Goal: Task Accomplishment & Management: Use online tool/utility

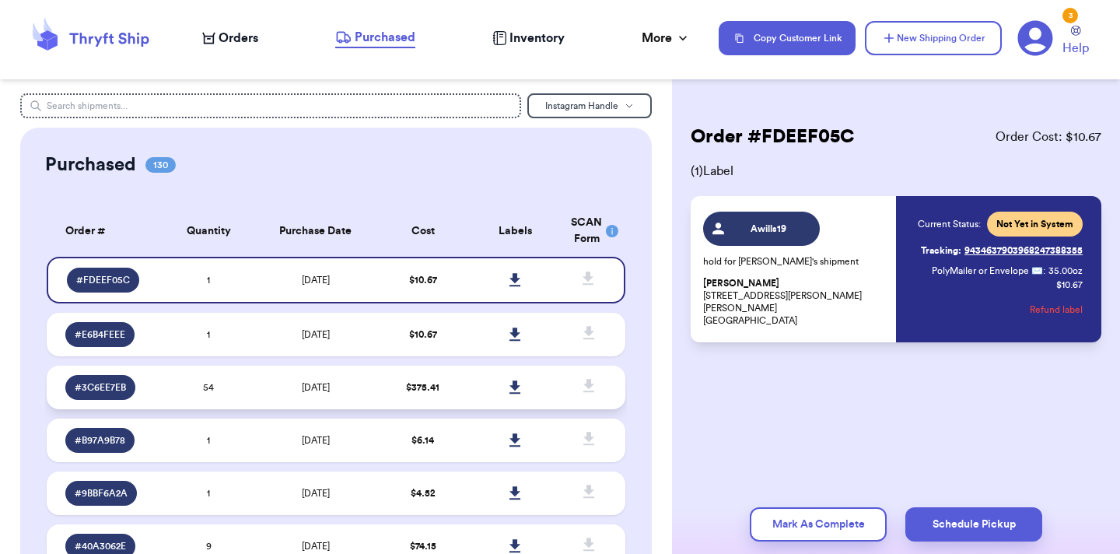
click at [278, 387] on td "[DATE]" at bounding box center [315, 388] width 121 height 44
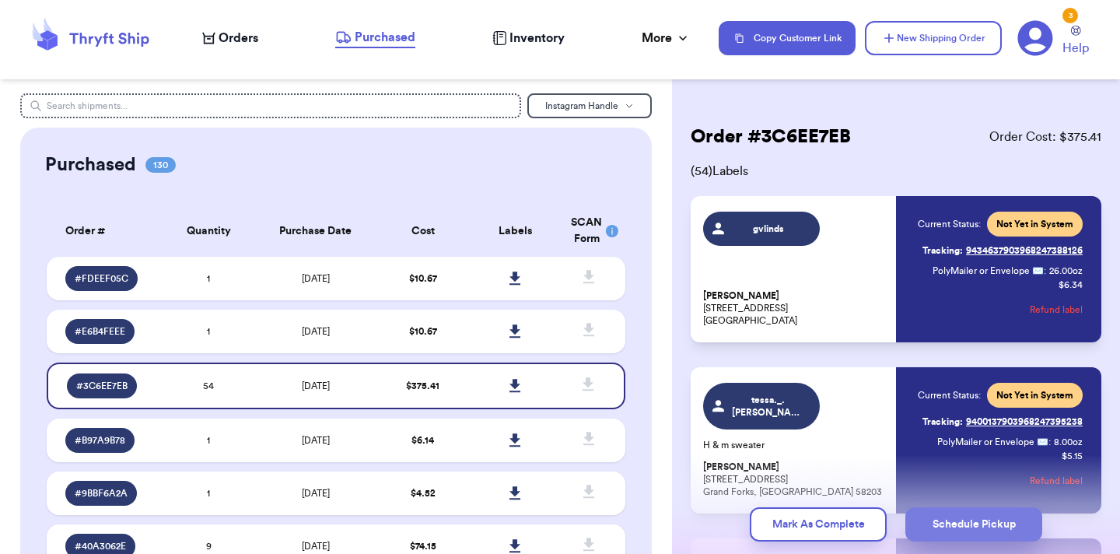
click at [997, 518] on button "Schedule Pickup" at bounding box center [973, 524] width 137 height 34
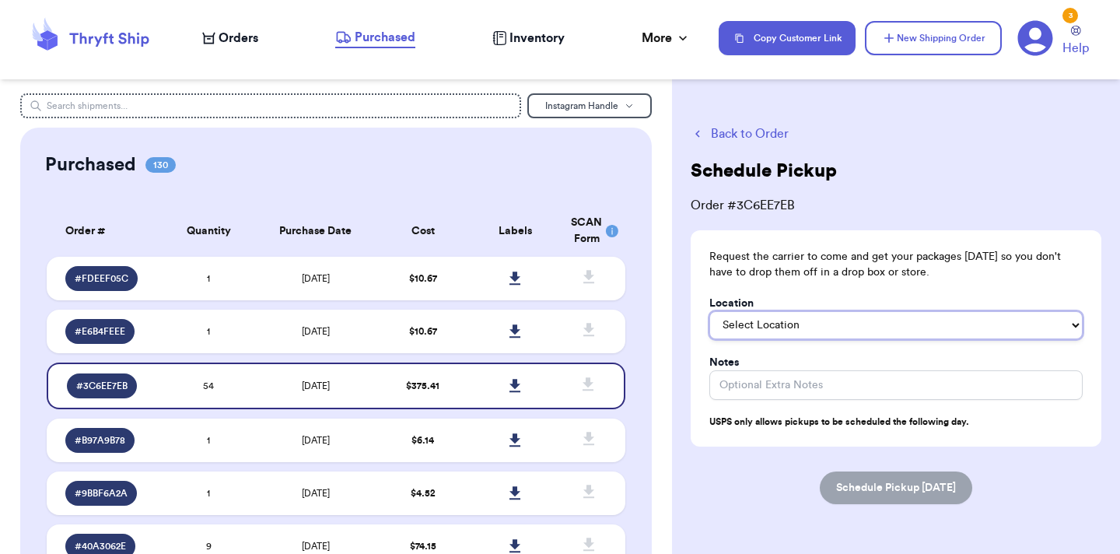
click at [827, 329] on select "Select Location In/At Mailbox On the Porch Front Door Back Door Side Door Knock…" at bounding box center [895, 325] width 373 height 28
select select "Knock on Door/Ring Bell"
click at [906, 489] on button "Schedule Pickup [DATE]" at bounding box center [896, 487] width 152 height 33
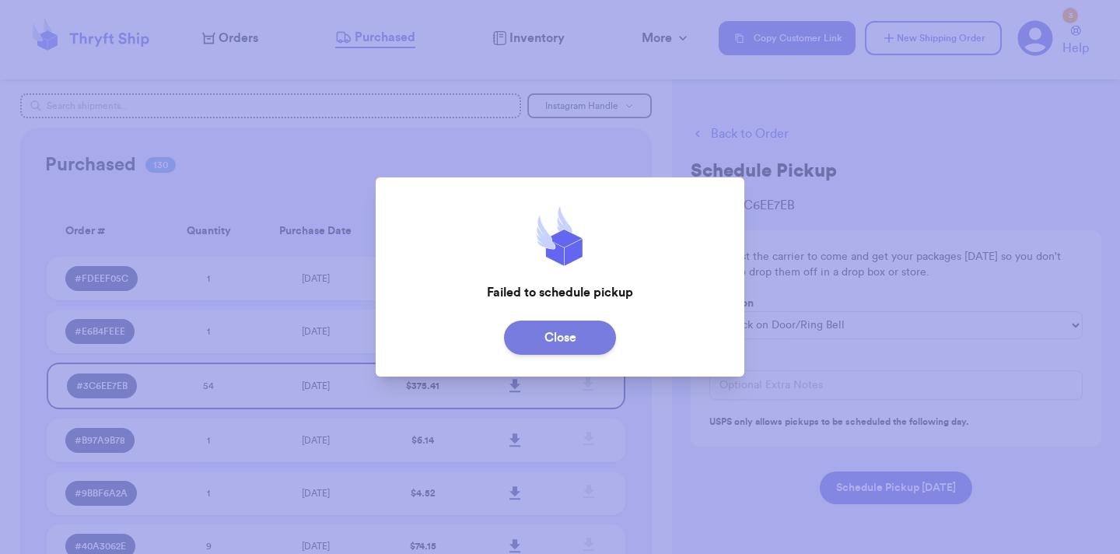
click at [576, 343] on button "Close" at bounding box center [560, 337] width 112 height 34
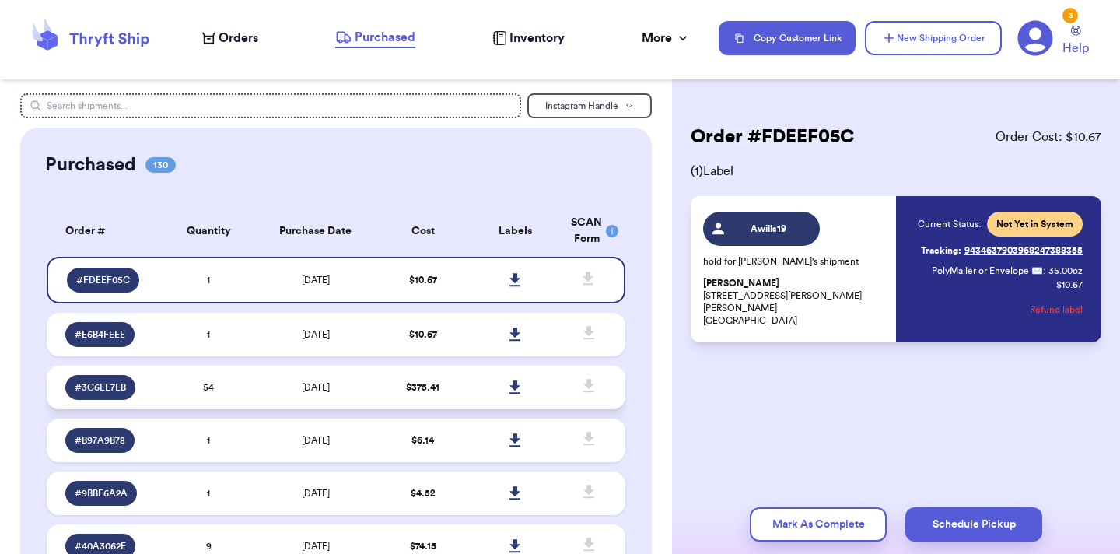
click at [285, 408] on td "[DATE]" at bounding box center [315, 388] width 121 height 44
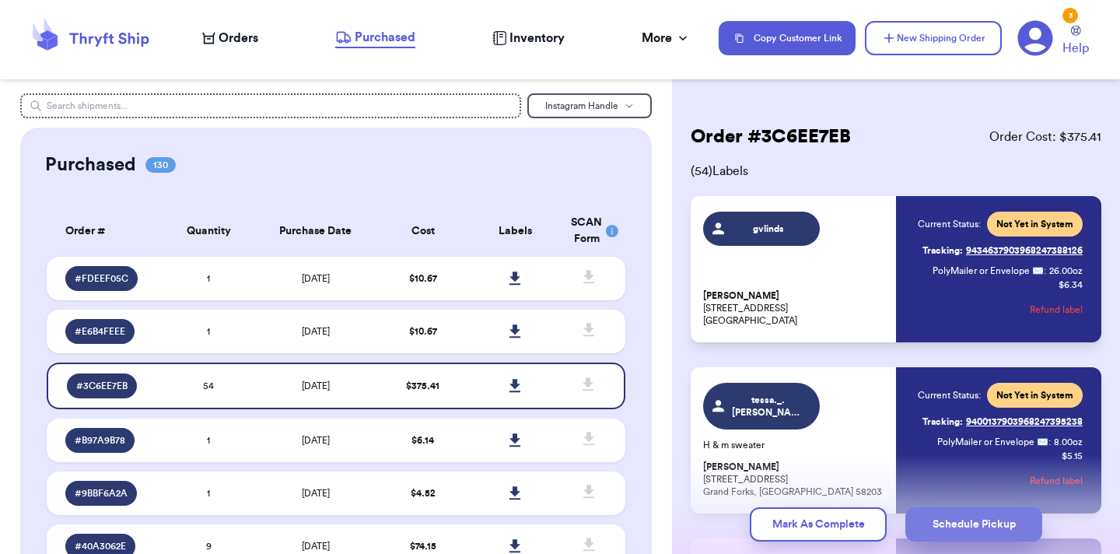
click at [951, 529] on button "Schedule Pickup" at bounding box center [973, 524] width 137 height 34
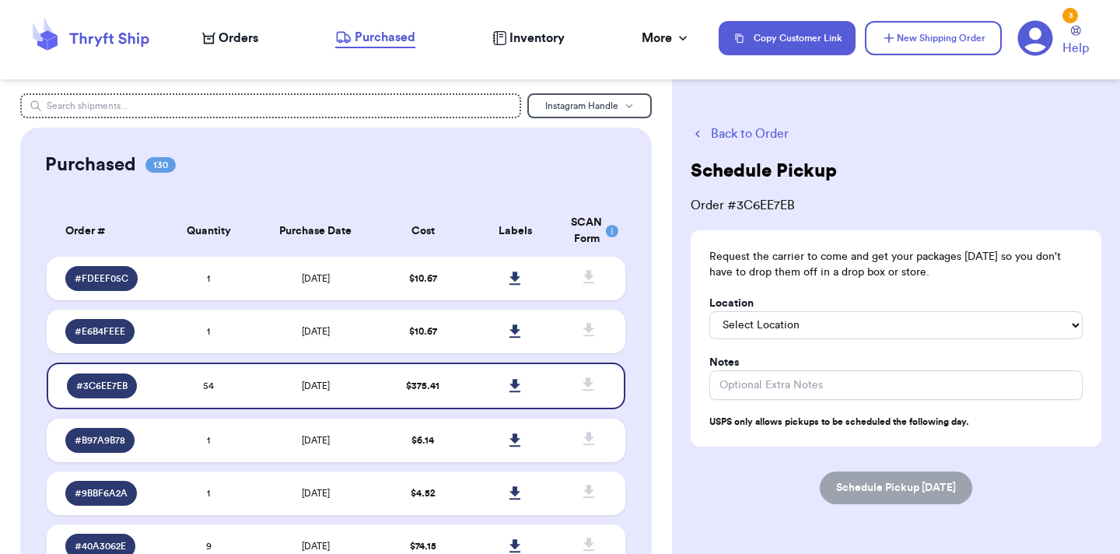
click at [803, 347] on div "Request the carrier to come and get your packages [DATE] so you don't have to d…" at bounding box center [896, 338] width 411 height 216
click at [799, 330] on select "Select Location In/At Mailbox On the Porch Front Door Back Door Side Door Knock…" at bounding box center [895, 325] width 373 height 28
select select "Knock on Door/Ring Bell"
click at [883, 502] on button "Schedule Pickup [DATE]" at bounding box center [896, 487] width 152 height 33
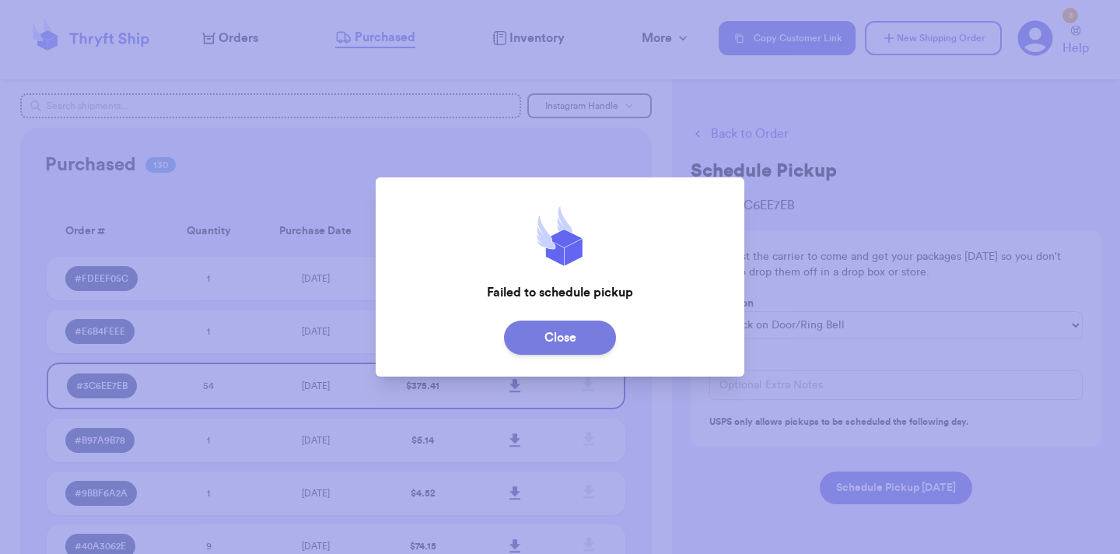
click at [565, 334] on button "Close" at bounding box center [560, 337] width 112 height 34
